Goal: Use online tool/utility: Utilize a website feature to perform a specific function

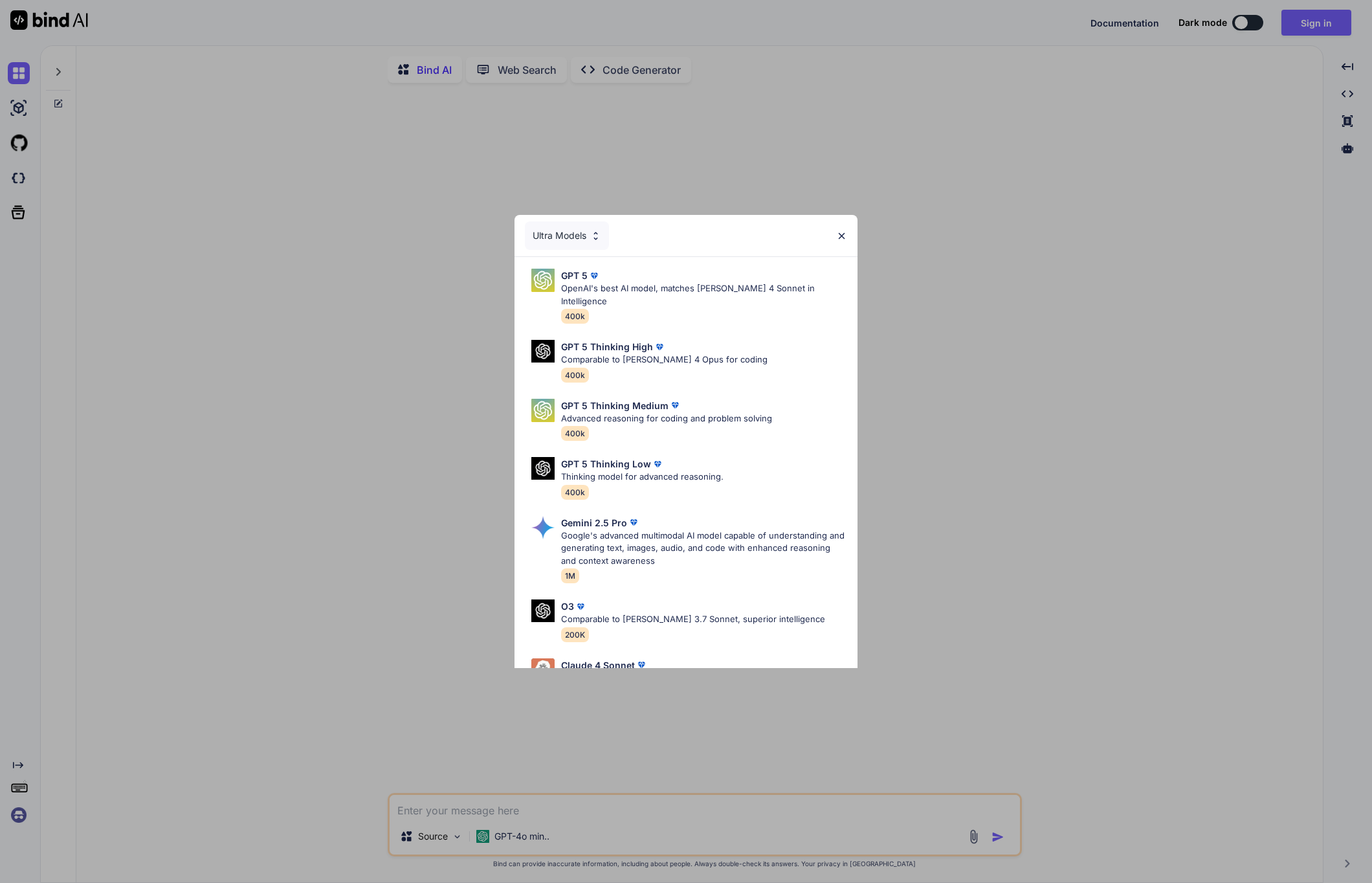
click at [558, 235] on div "Ultra Models" at bounding box center [567, 236] width 84 height 29
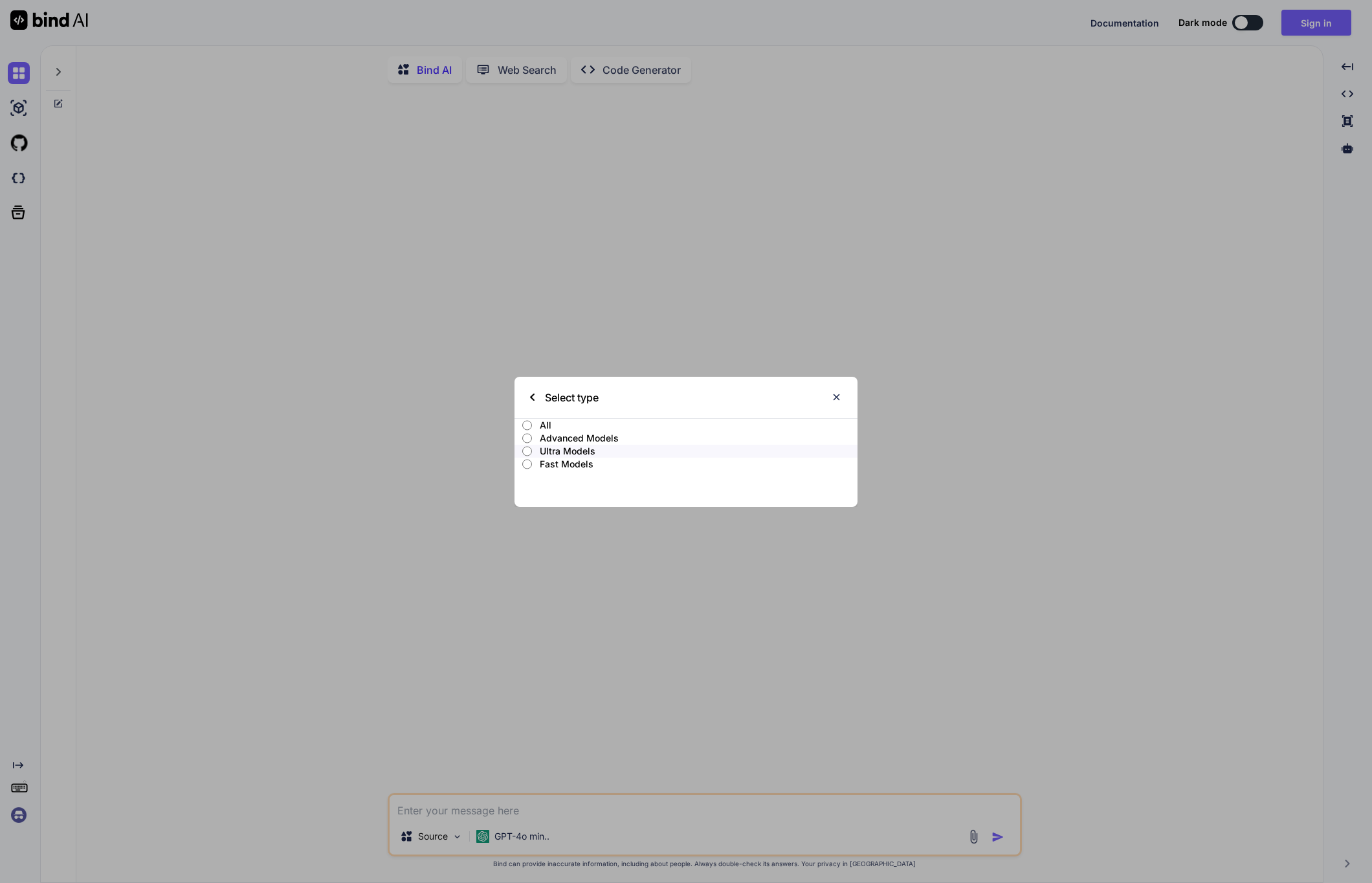
click at [560, 466] on p "Fast Models" at bounding box center [698, 464] width 318 height 13
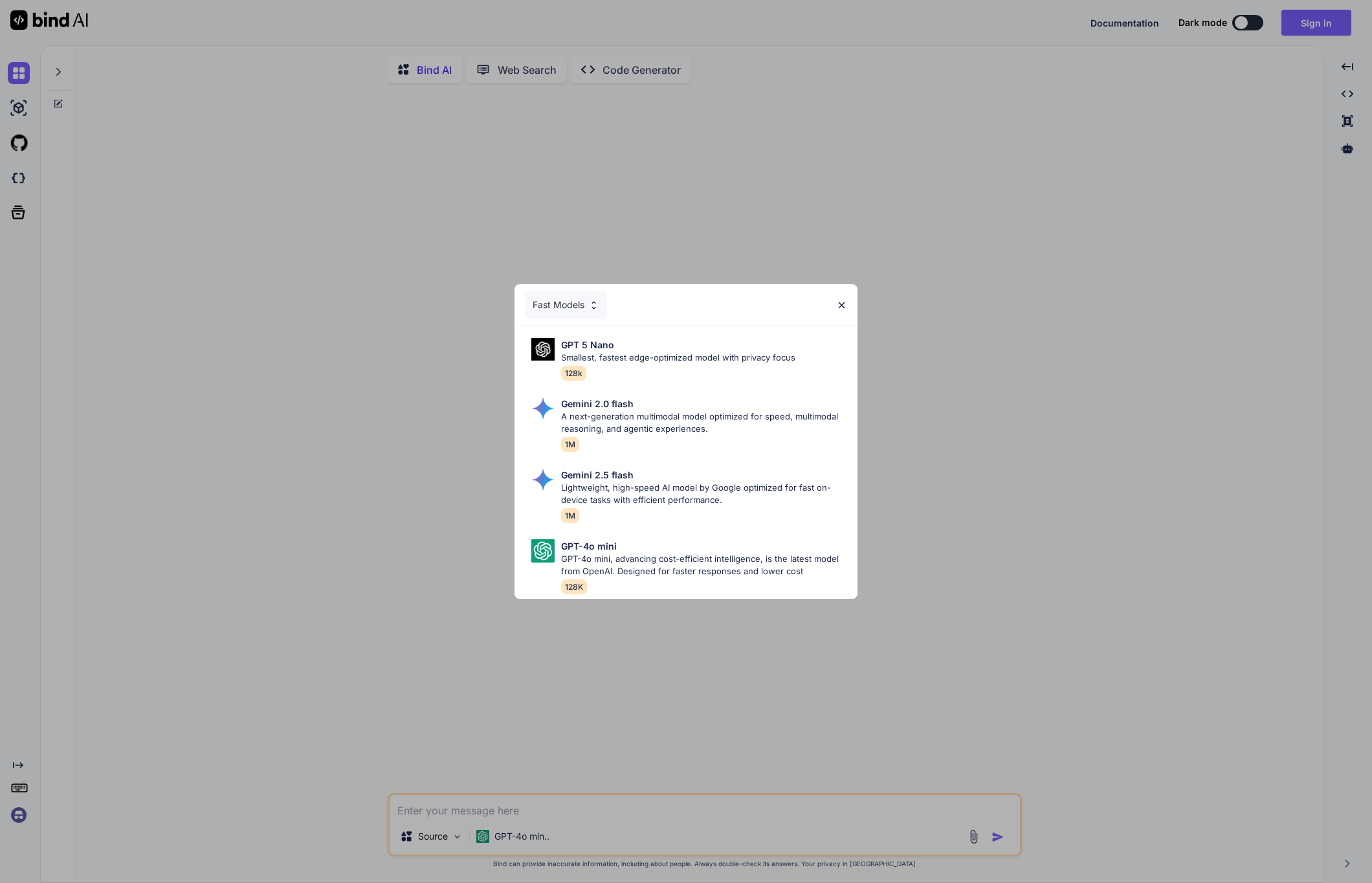
click at [840, 300] on img at bounding box center [841, 305] width 11 height 11
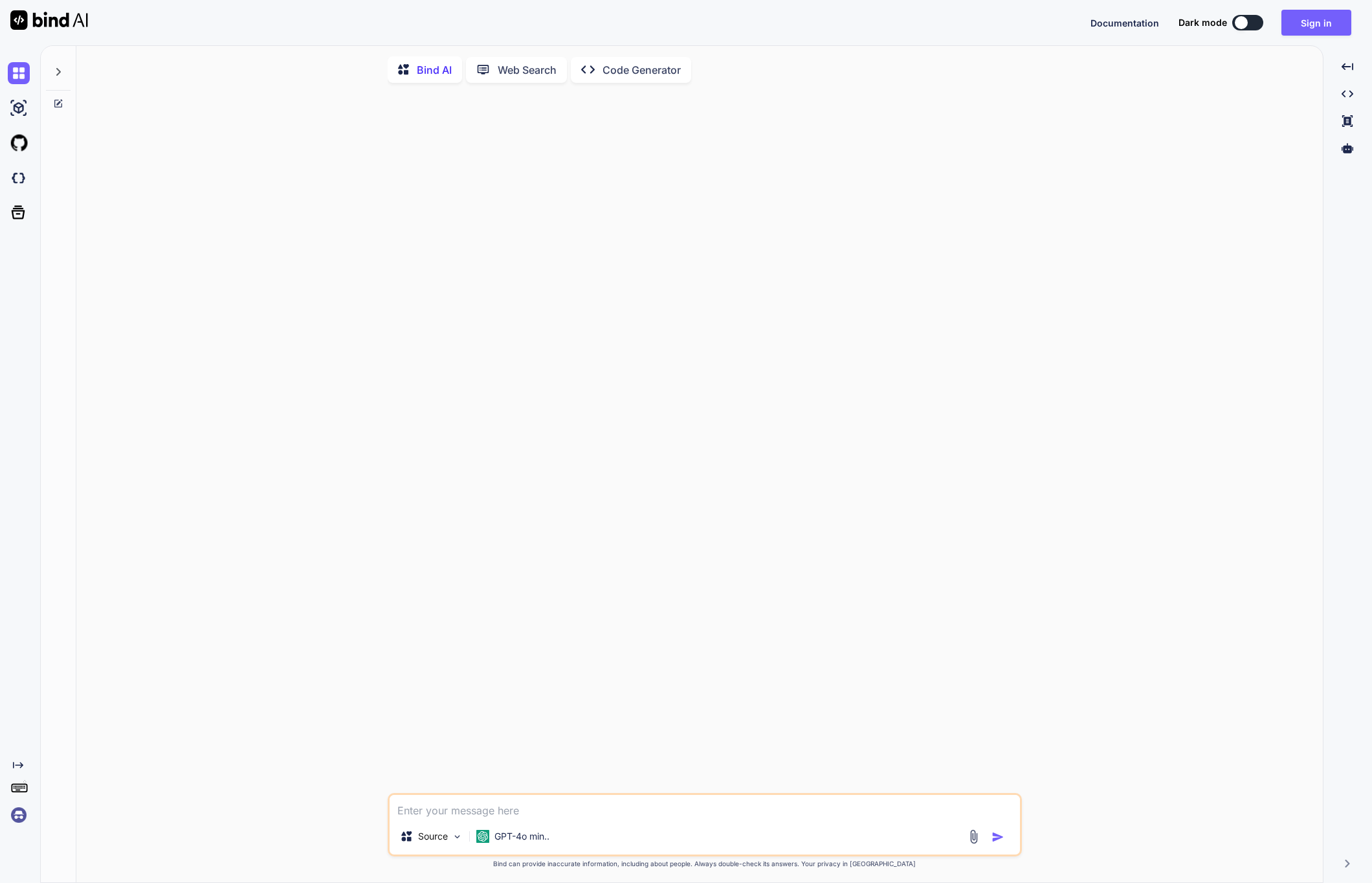
click at [1236, 21] on button at bounding box center [1248, 22] width 31 height 16
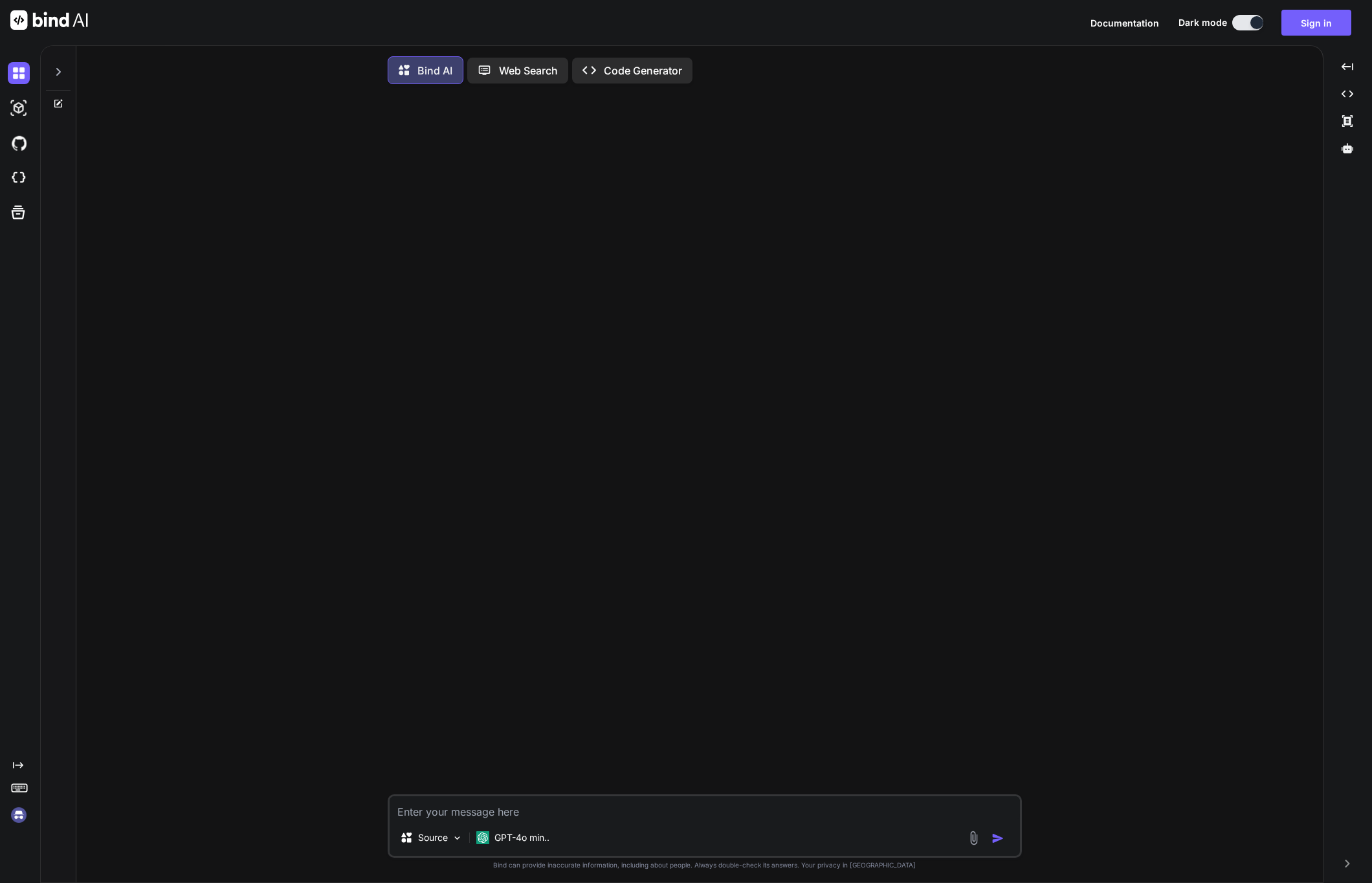
click at [63, 68] on icon at bounding box center [58, 71] width 10 height 10
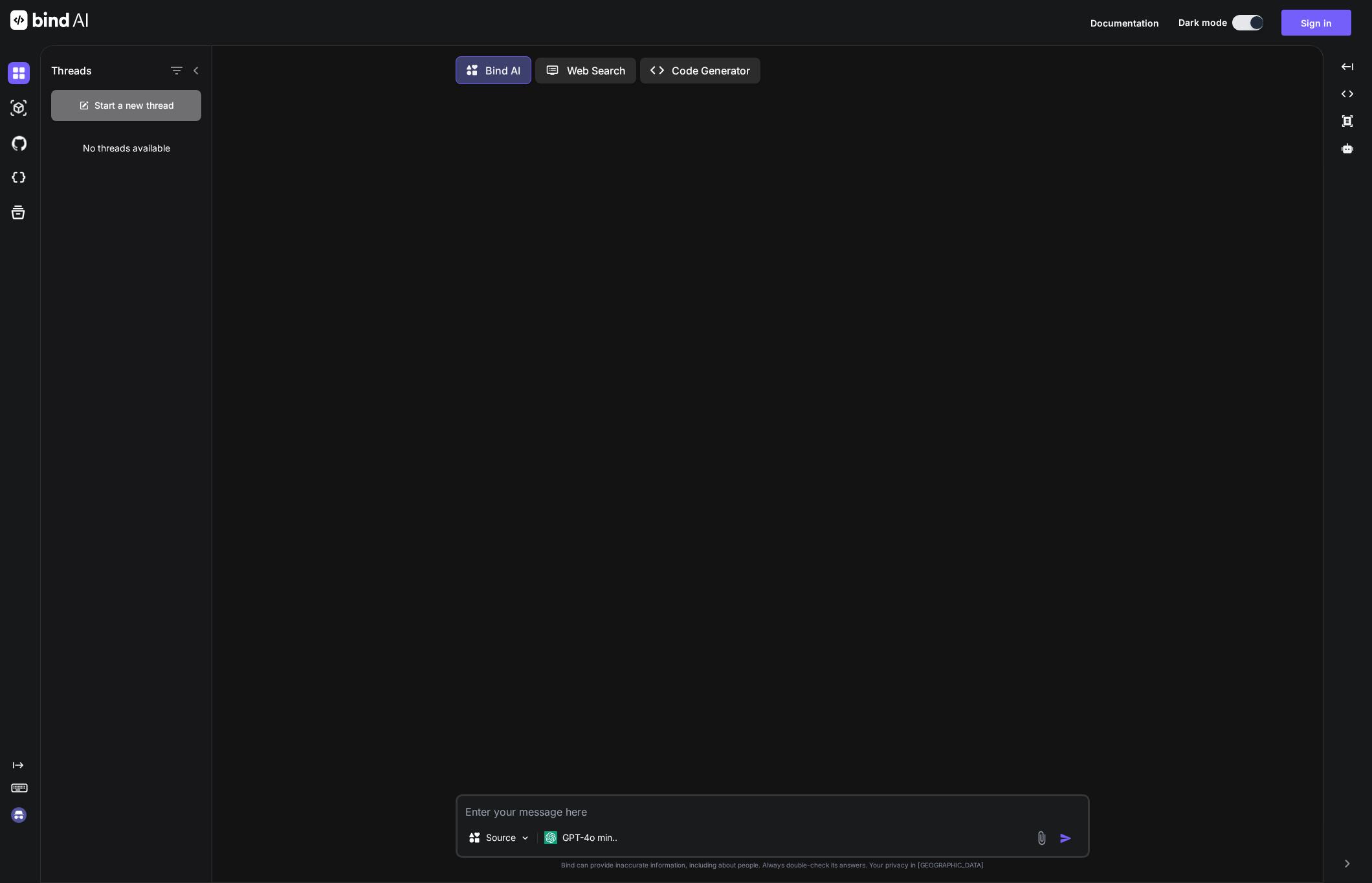
click at [194, 69] on icon at bounding box center [195, 70] width 10 height 10
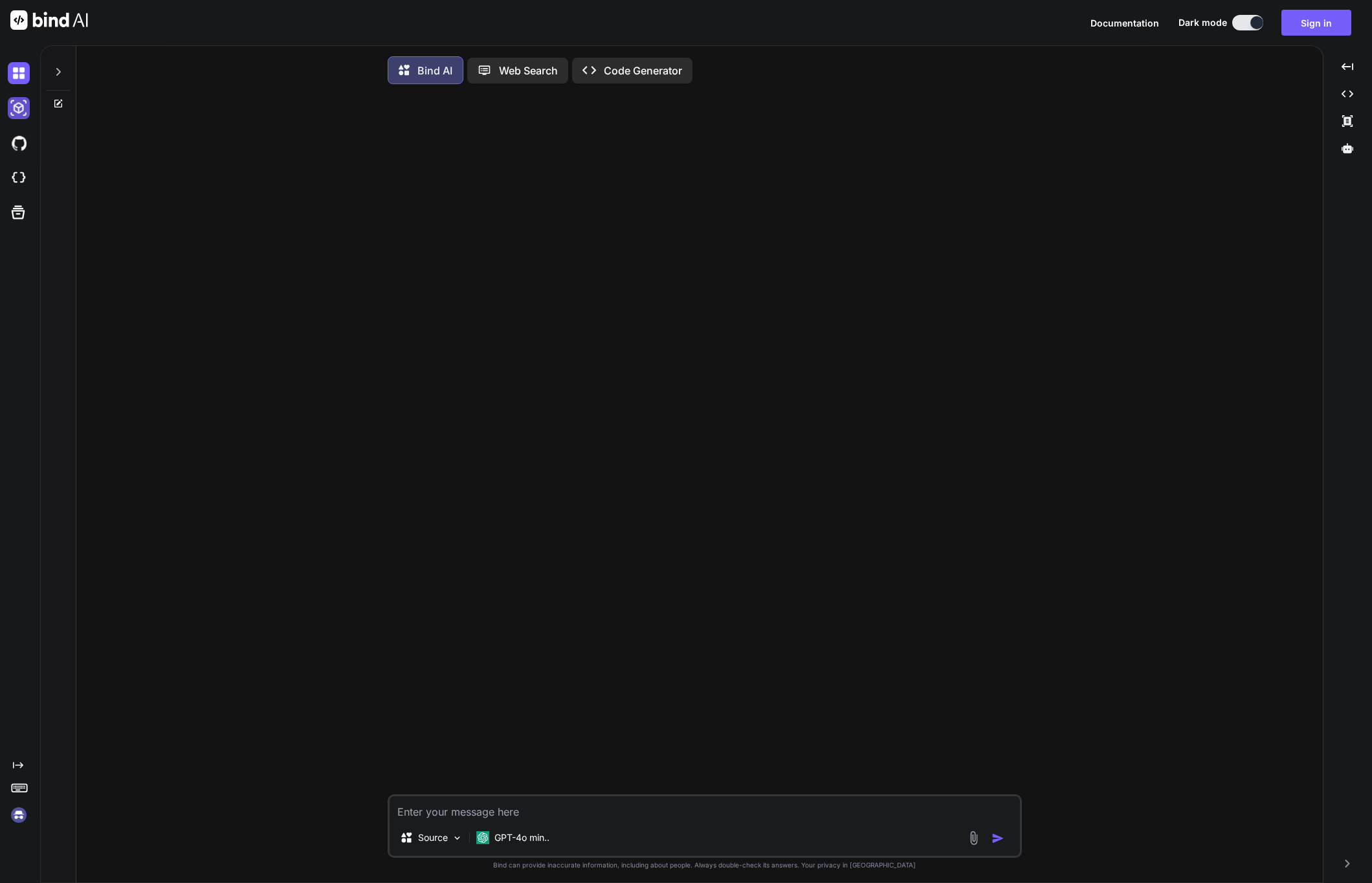
click at [9, 110] on img at bounding box center [18, 108] width 22 height 22
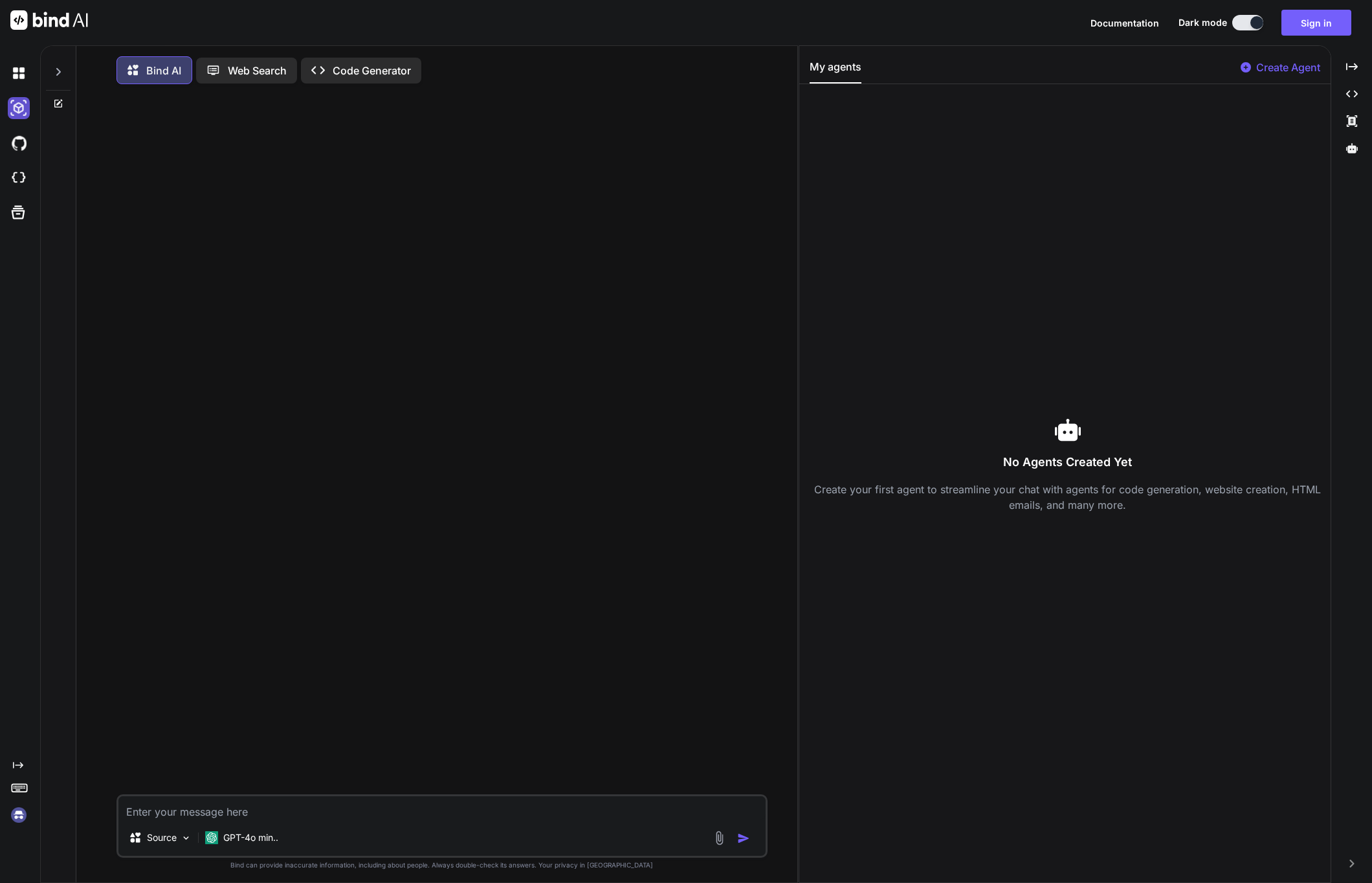
click at [18, 113] on img at bounding box center [18, 108] width 22 height 22
click at [20, 71] on img at bounding box center [18, 73] width 22 height 22
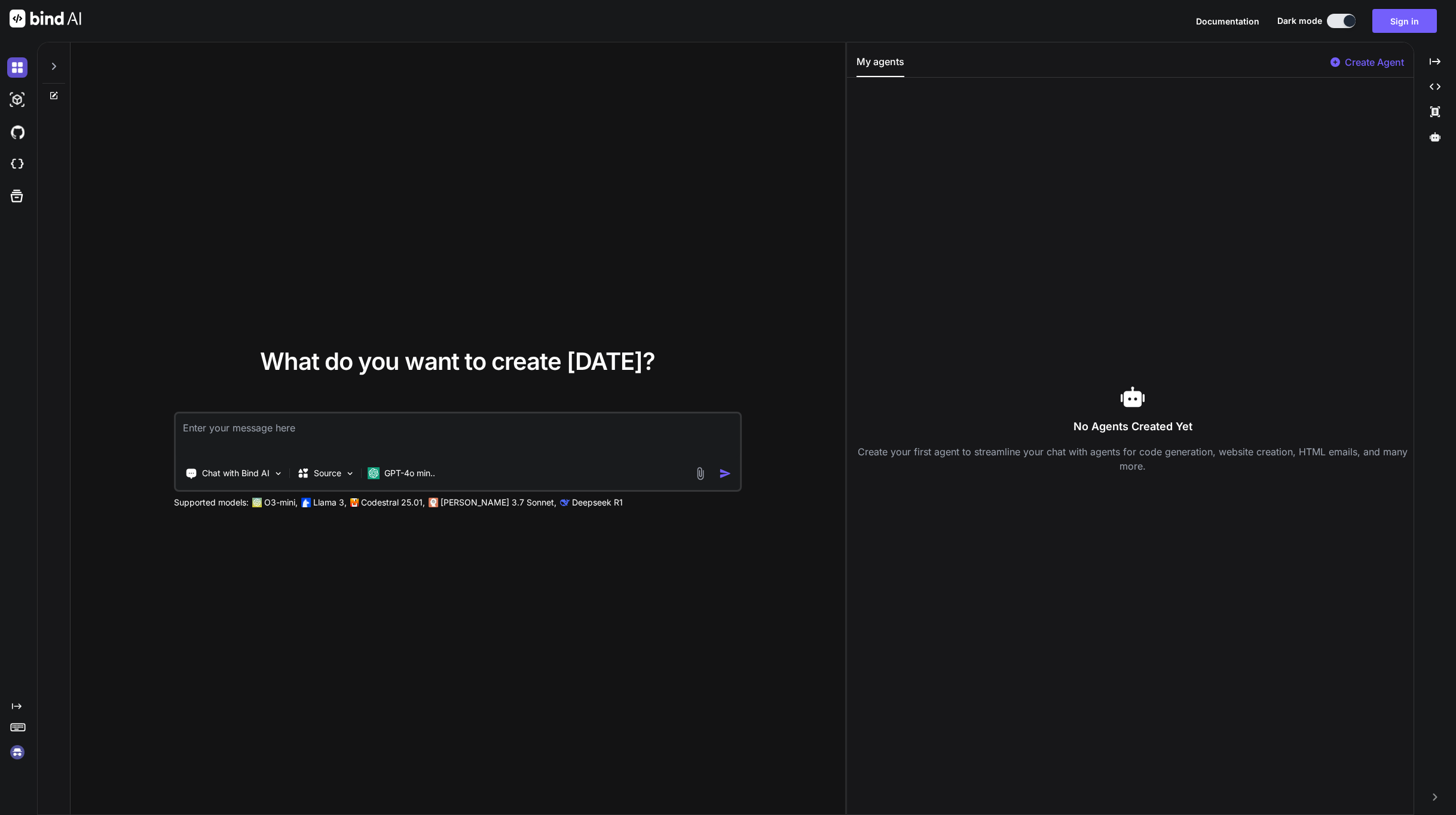
click at [10, 70] on img at bounding box center [17, 68] width 20 height 20
type textarea "x"
click at [18, 24] on img at bounding box center [45, 18] width 71 height 18
click at [19, 135] on img at bounding box center [17, 132] width 20 height 20
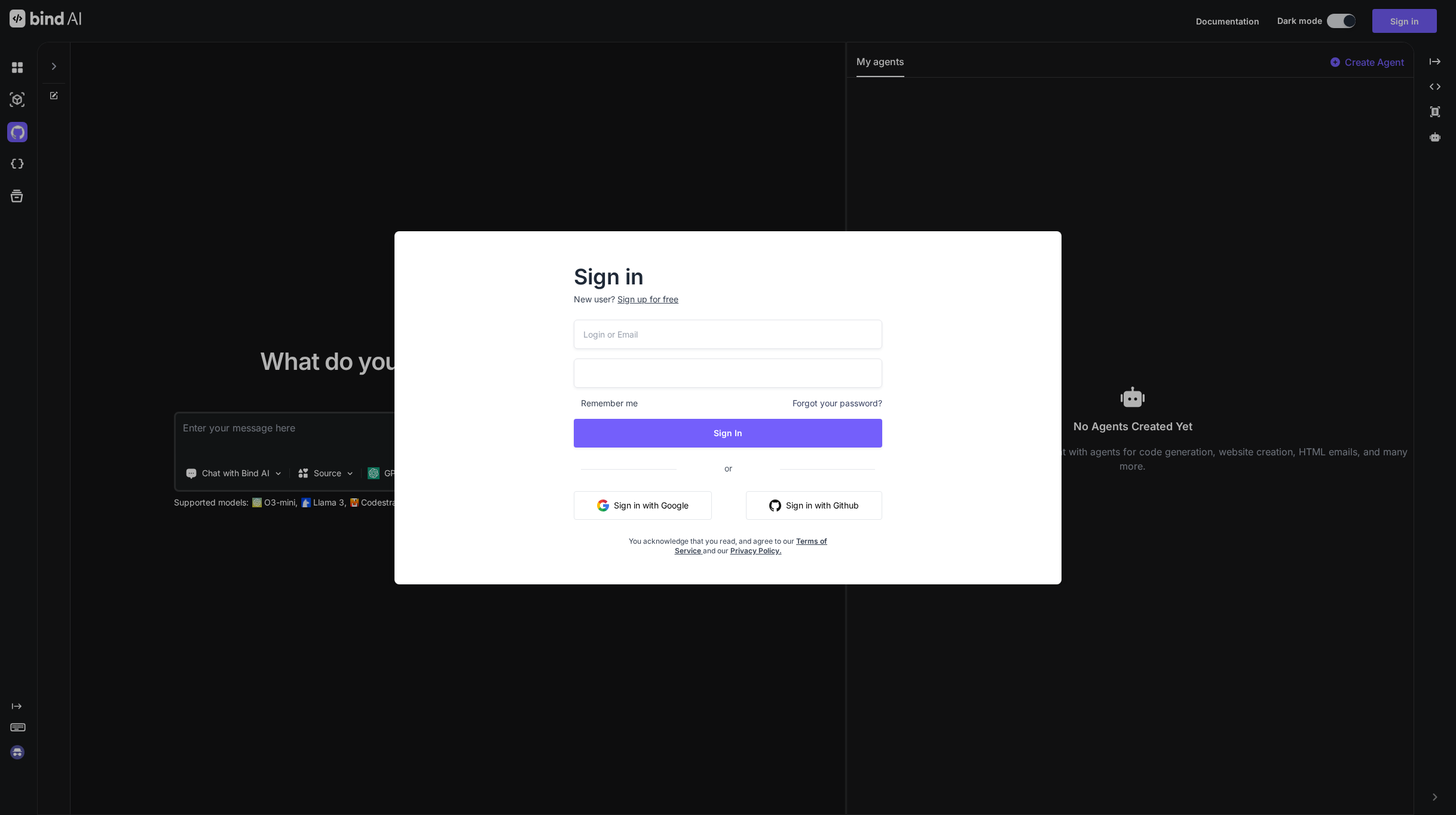
click at [620, 176] on div "Sign in New user? Sign up for free Remember me Forgot your password? Sign In or…" at bounding box center [728, 407] width 1456 height 815
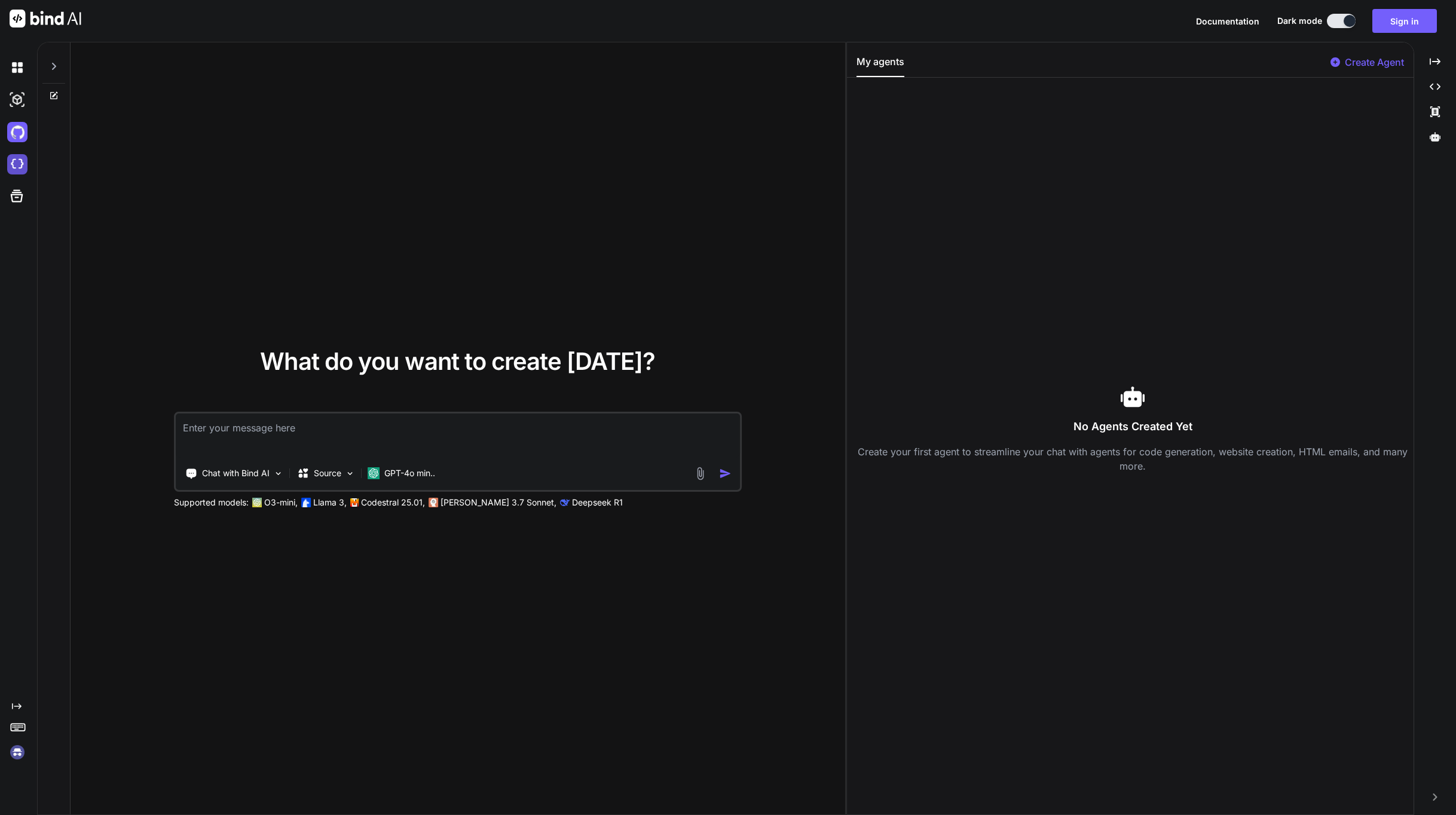
click at [12, 161] on img at bounding box center [17, 164] width 20 height 20
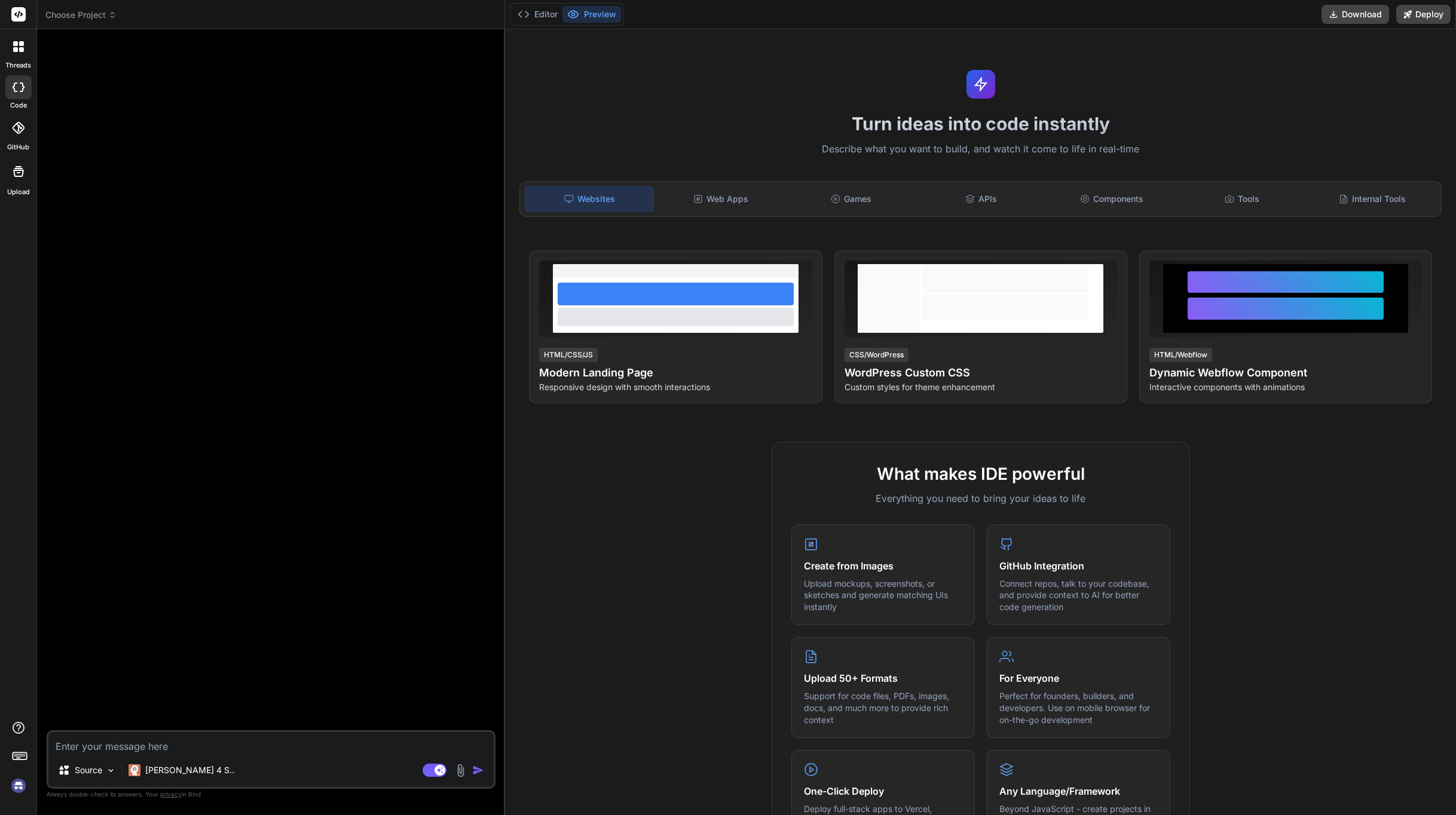
type textarea "x"
